Goal: Task Accomplishment & Management: Complete application form

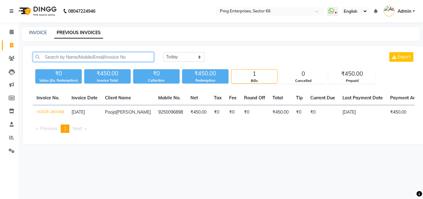
click at [76, 56] on input "text" at bounding box center [93, 57] width 121 height 10
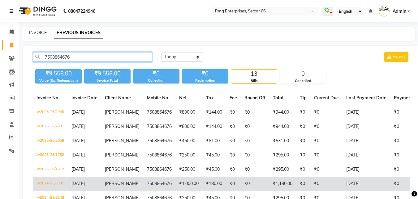
type input "7508864676"
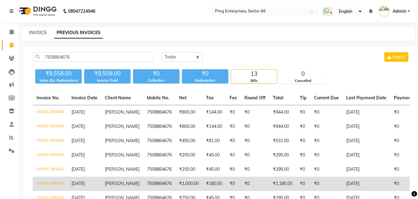
click at [155, 182] on td "7508864676" at bounding box center [159, 183] width 32 height 14
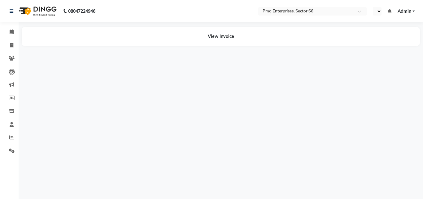
select select "en"
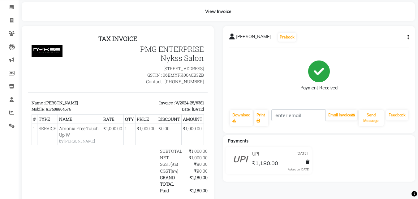
scroll to position [37, 0]
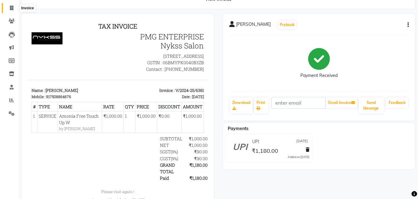
click at [11, 9] on icon at bounding box center [11, 8] width 3 height 5
select select "889"
select select "service"
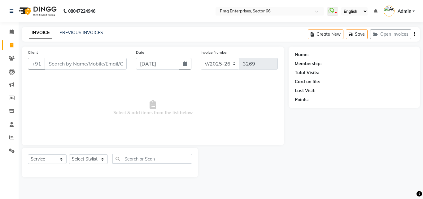
click at [68, 61] on input "Client" at bounding box center [86, 64] width 82 height 12
click at [80, 157] on select "Select Stylist [PERSON_NAME] Counter [PERSON_NAME] [PERSON_NAME] [PERSON_NAME] …" at bounding box center [88, 159] width 39 height 10
select select "52446"
click at [69, 154] on select "Select Stylist [PERSON_NAME] Counter [PERSON_NAME] [PERSON_NAME] [PERSON_NAME] …" at bounding box center [88, 159] width 39 height 10
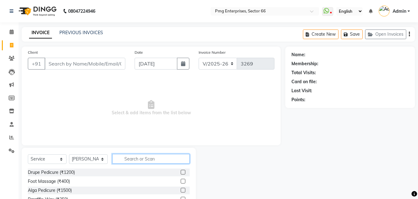
click at [132, 156] on input "text" at bounding box center [150, 159] width 77 height 10
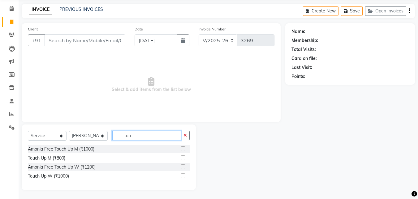
scroll to position [24, 0]
type input "tou"
click at [59, 173] on div "Touch Up W (₹1000)" at bounding box center [48, 175] width 41 height 7
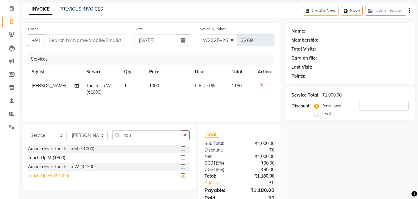
checkbox input "false"
click at [170, 85] on td "1000" at bounding box center [169, 89] width 46 height 20
select select "52446"
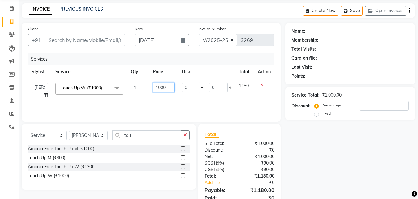
click at [170, 85] on input "1000" at bounding box center [163, 87] width 21 height 10
type input "1"
type input "800"
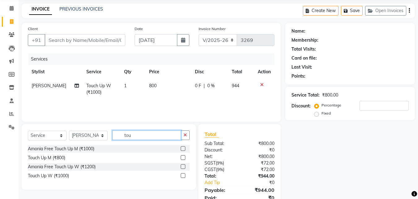
click at [136, 136] on input "tou" at bounding box center [146, 135] width 69 height 10
type input "t"
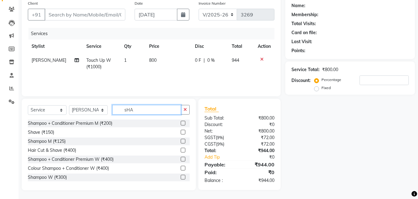
scroll to position [50, 0]
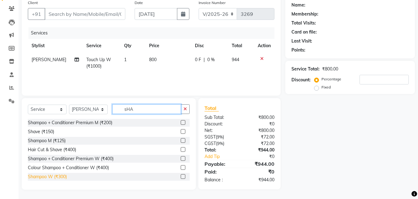
type input "sHA"
click at [54, 179] on div "Shampoo W (₹300)" at bounding box center [47, 176] width 39 height 7
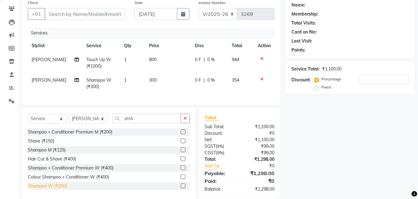
click at [55, 189] on div "Shampoo W (₹300)" at bounding box center [47, 185] width 39 height 7
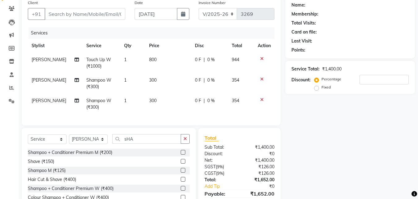
checkbox input "false"
click at [261, 79] on icon at bounding box center [261, 79] width 3 height 4
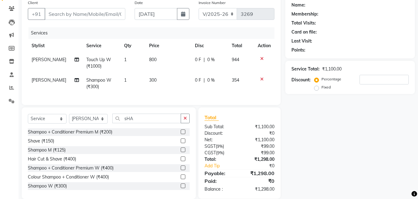
click at [172, 79] on td "300" at bounding box center [169, 83] width 46 height 20
select select "52446"
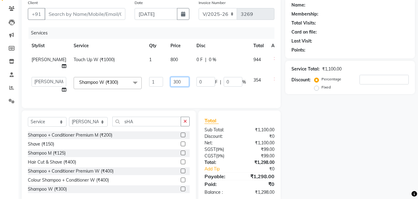
click at [171, 82] on input "300" at bounding box center [180, 82] width 19 height 10
type input "3"
type input "200"
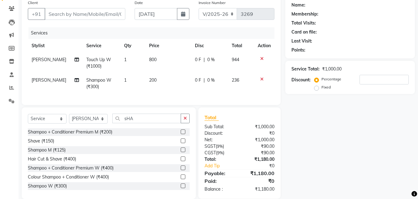
click at [120, 58] on tr "[PERSON_NAME] Touch Up W (₹1000) 1 800 0 F | 0 % 944" at bounding box center [151, 63] width 247 height 20
click at [107, 15] on input "Client" at bounding box center [85, 14] width 81 height 12
type input "7"
type input "0"
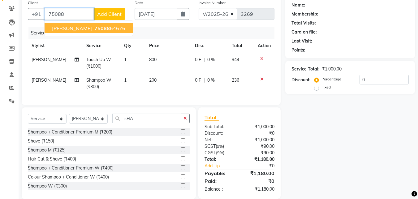
click at [95, 25] on ngb-highlight "75088 64676" at bounding box center [109, 28] width 32 height 6
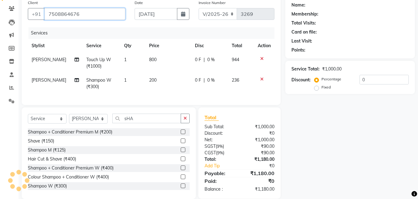
type input "7508864676"
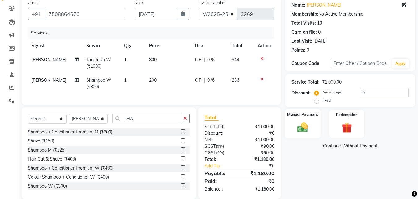
click at [310, 129] on img at bounding box center [302, 127] width 17 height 12
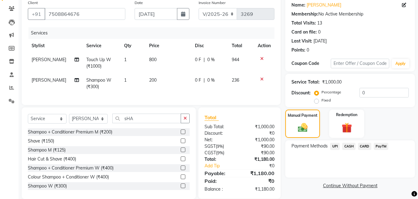
click at [335, 145] on span "UPI" at bounding box center [335, 145] width 10 height 7
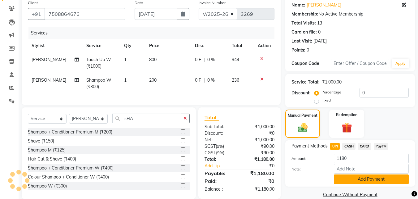
click at [366, 178] on button "Add Payment" at bounding box center [371, 179] width 75 height 10
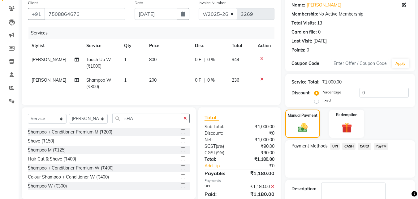
click at [418, 195] on div "Name: [PERSON_NAME] Membership: No Active Membership Total Visits: 13 Card on f…" at bounding box center [353, 111] width 134 height 228
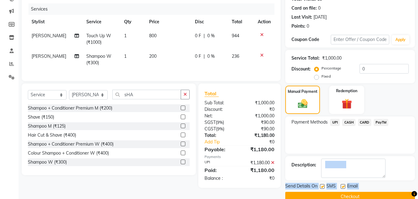
click at [418, 195] on main "INVOICE PREVIOUS INVOICES Create New Save Open Invoices Client [PHONE_NUMBER] D…" at bounding box center [219, 82] width 400 height 257
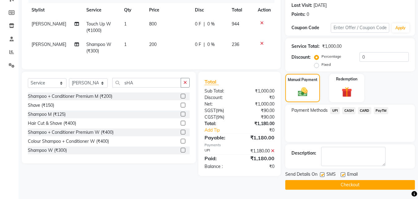
click at [418, 195] on main "INVOICE PREVIOUS INVOICES Create New Save Open Invoices Client [PHONE_NUMBER] D…" at bounding box center [219, 70] width 400 height 257
click at [384, 184] on button "Checkout" at bounding box center [351, 185] width 130 height 10
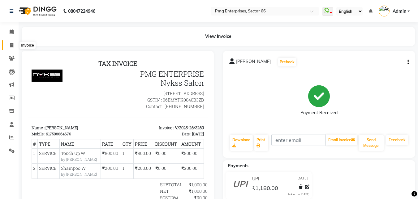
click at [11, 46] on icon at bounding box center [11, 45] width 3 height 5
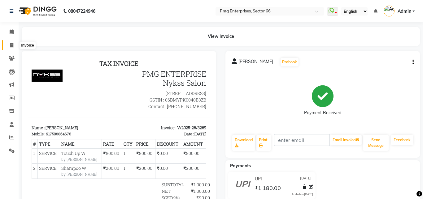
select select "889"
select select "service"
